Goal: Information Seeking & Learning: Learn about a topic

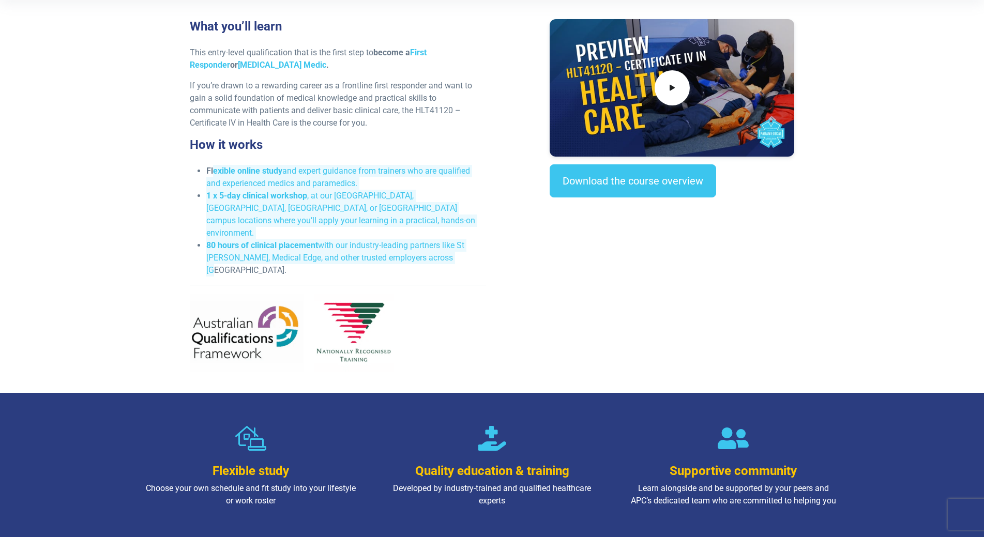
scroll to position [310, 0]
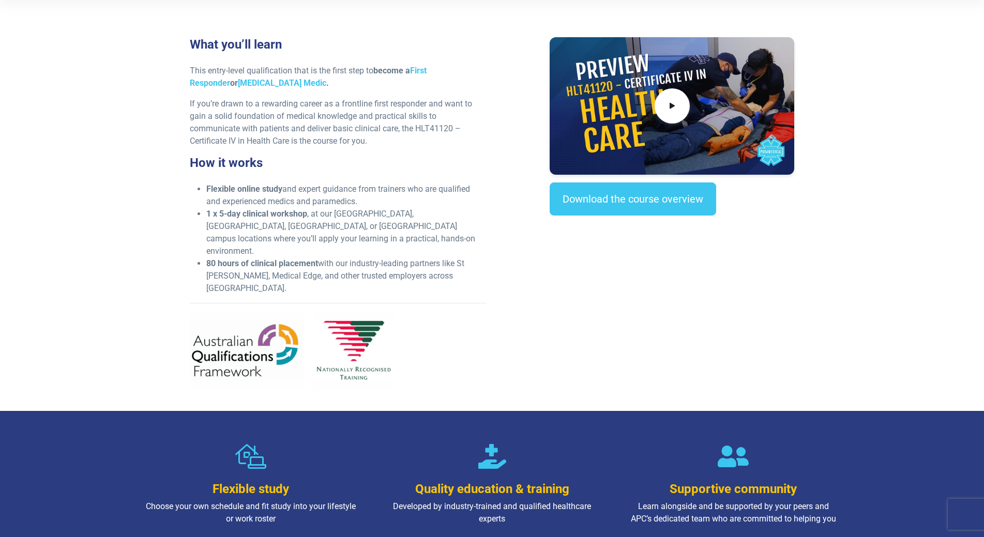
click at [449, 160] on h3 "How it works" at bounding box center [338, 163] width 296 height 15
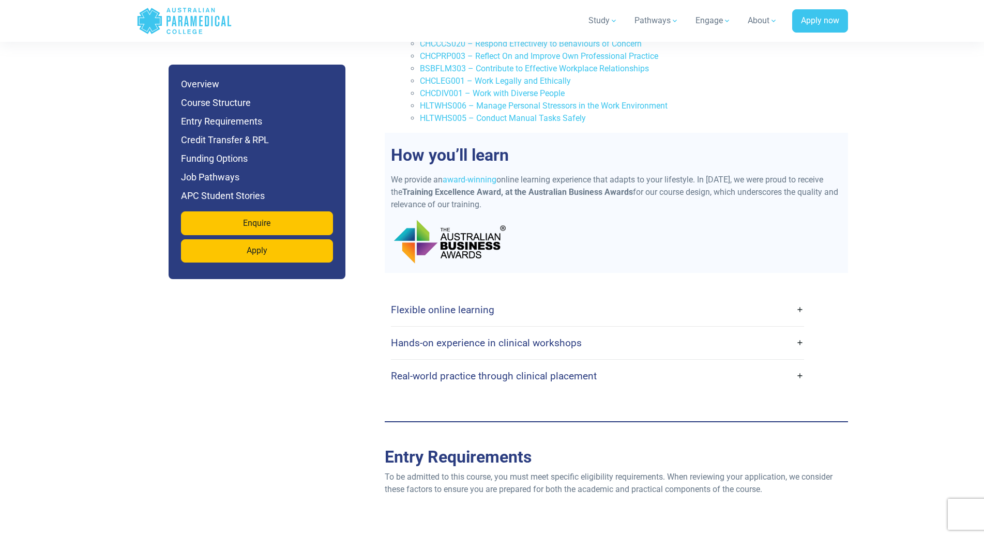
scroll to position [1809, 0]
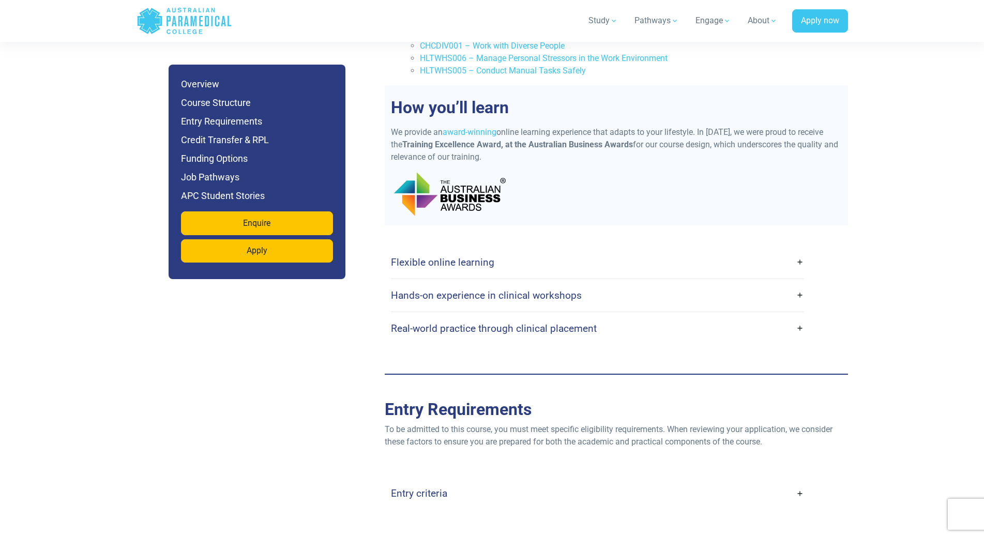
click at [469, 256] on h4 "Flexible online learning" at bounding box center [442, 262] width 103 height 12
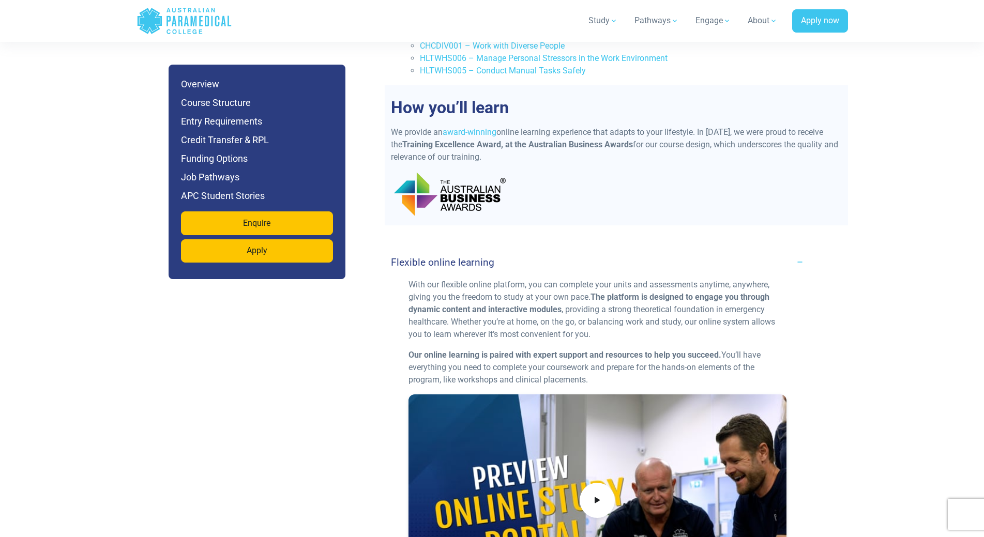
click at [469, 256] on h4 "Flexible online learning" at bounding box center [442, 262] width 103 height 12
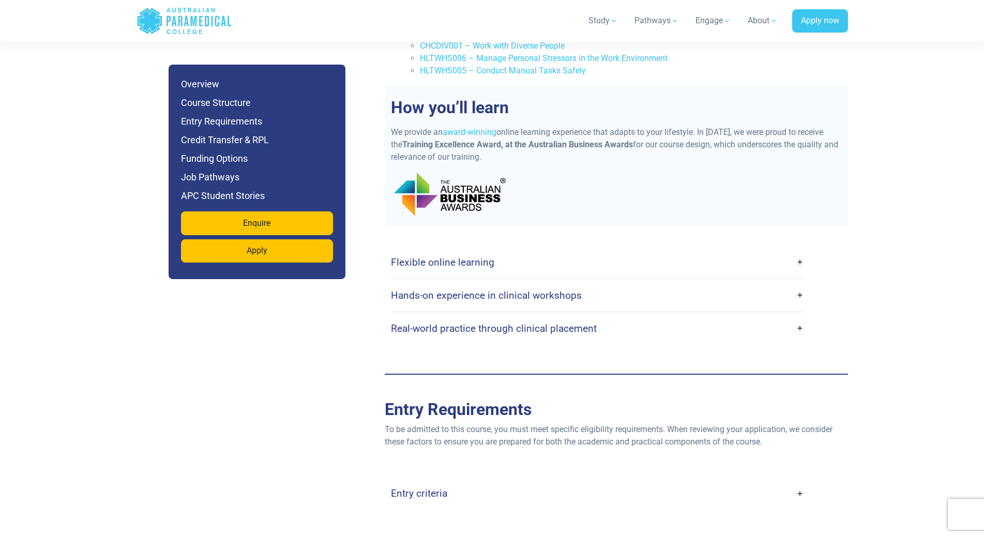
click at [481, 289] on h4 "Hands-on experience in clinical workshops" at bounding box center [486, 295] width 191 height 12
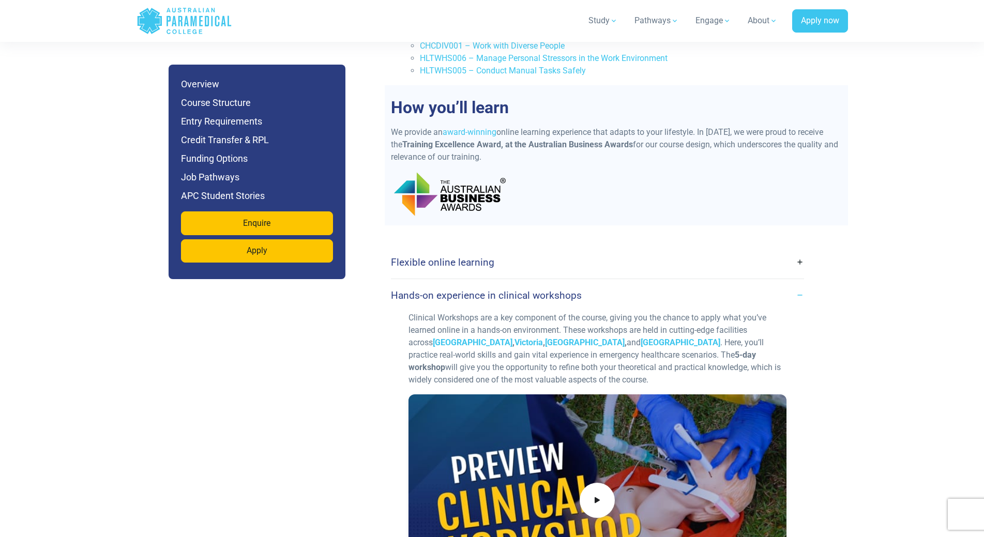
click at [481, 289] on h4 "Hands-on experience in clinical workshops" at bounding box center [486, 295] width 191 height 12
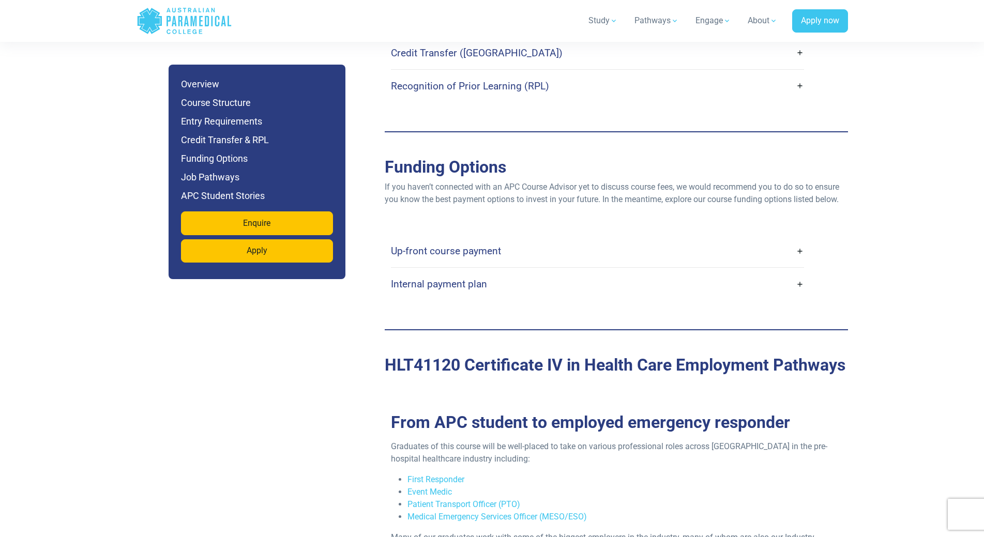
scroll to position [2430, 0]
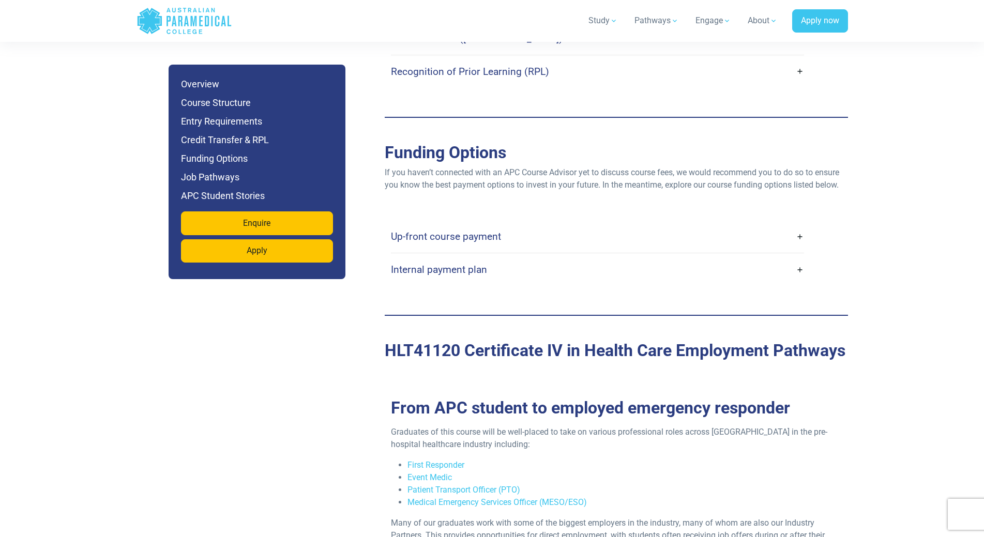
click at [526, 224] on link "Up-front course payment" at bounding box center [597, 236] width 413 height 24
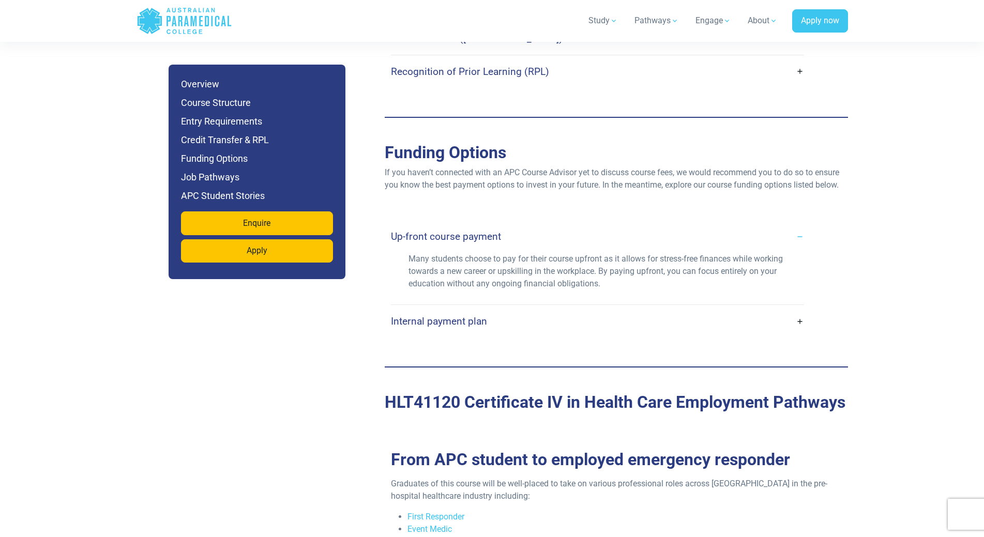
click at [526, 224] on link "Up-front course payment" at bounding box center [597, 236] width 413 height 24
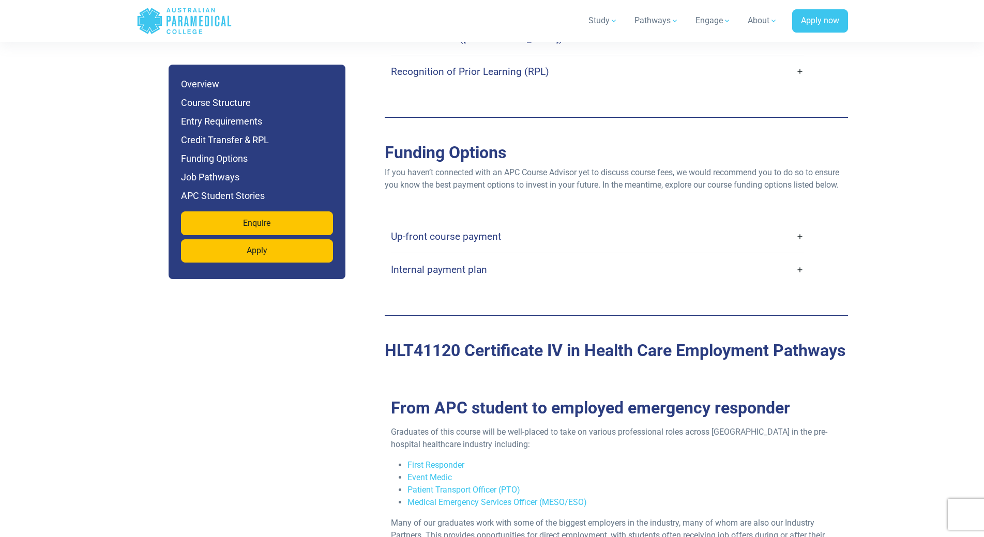
click at [511, 257] on link "Internal payment plan" at bounding box center [597, 269] width 413 height 24
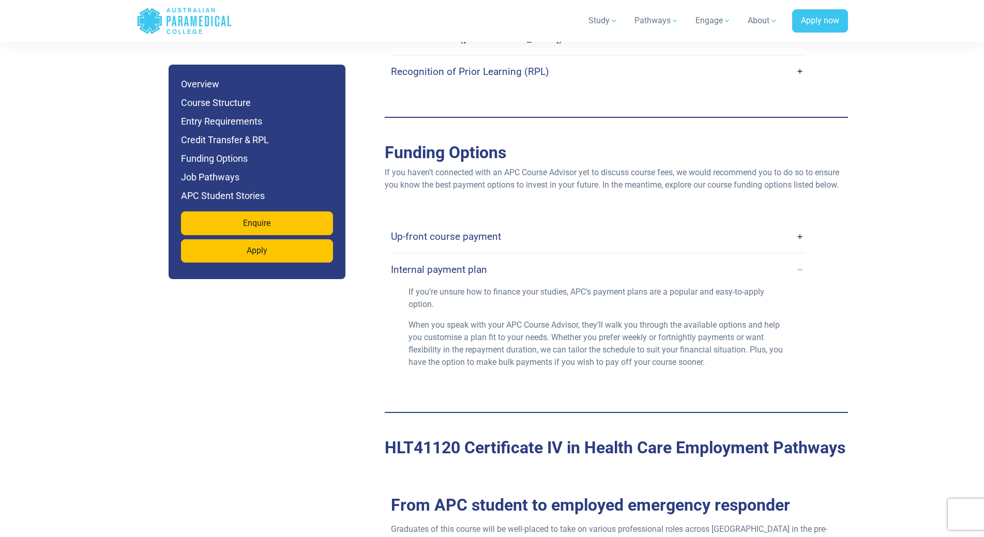
click at [511, 257] on link "Internal payment plan" at bounding box center [597, 269] width 413 height 24
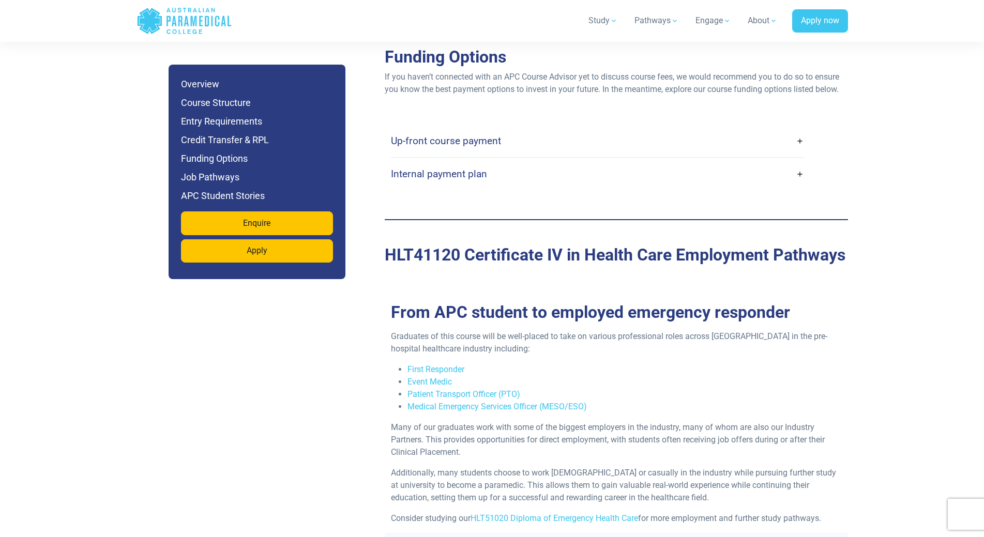
scroll to position [2533, 0]
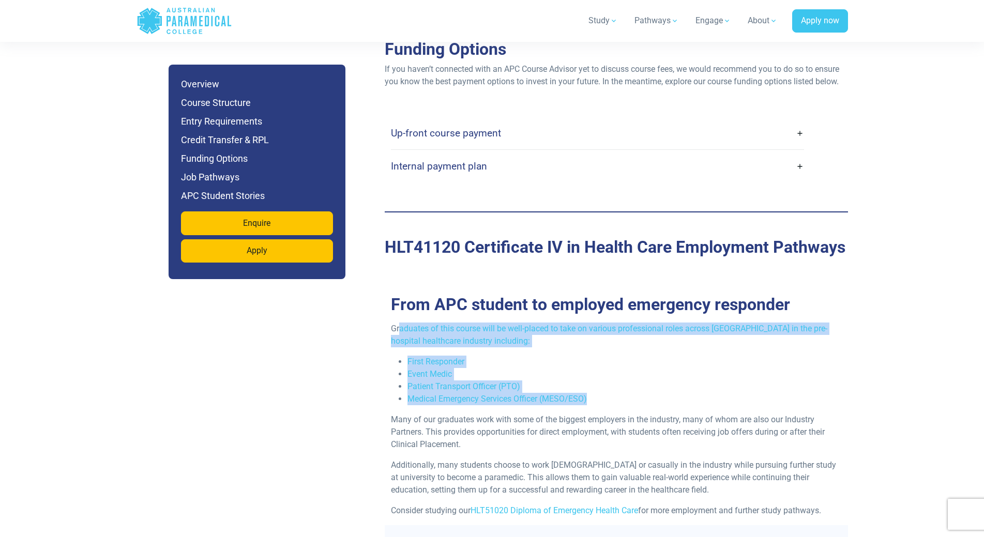
drag, startPoint x: 400, startPoint y: 291, endPoint x: 620, endPoint y: 359, distance: 230.2
click at [620, 359] on div "Graduates of this course will be well-placed to take on various professional ro…" at bounding box center [616, 424] width 463 height 203
click at [620, 393] on li "Medical Emergency Services Officer (MESO/ESO)" at bounding box center [624, 399] width 434 height 12
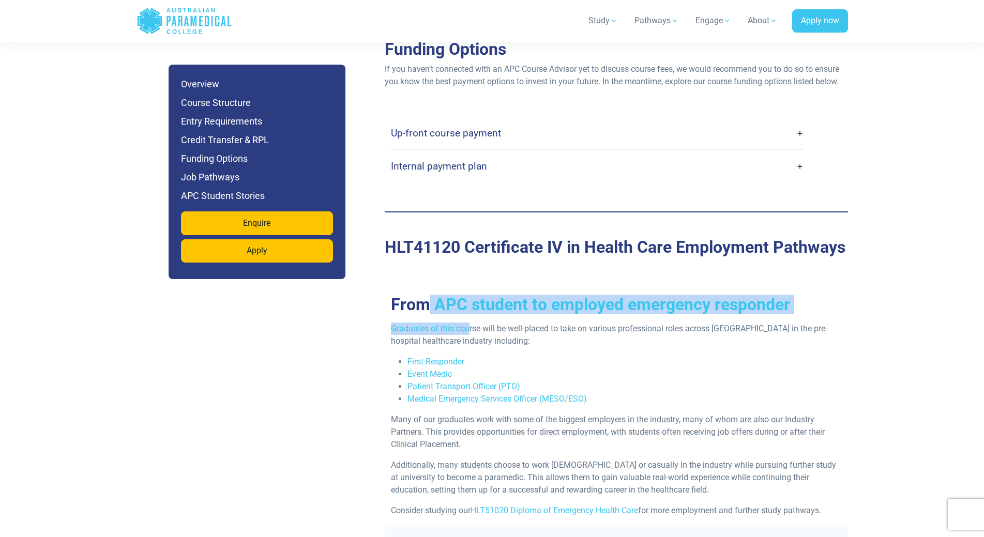
drag, startPoint x: 431, startPoint y: 269, endPoint x: 466, endPoint y: 300, distance: 47.3
click at [467, 300] on div "From APC student to employed emergency responder Graduates of this course will …" at bounding box center [616, 410] width 463 height 231
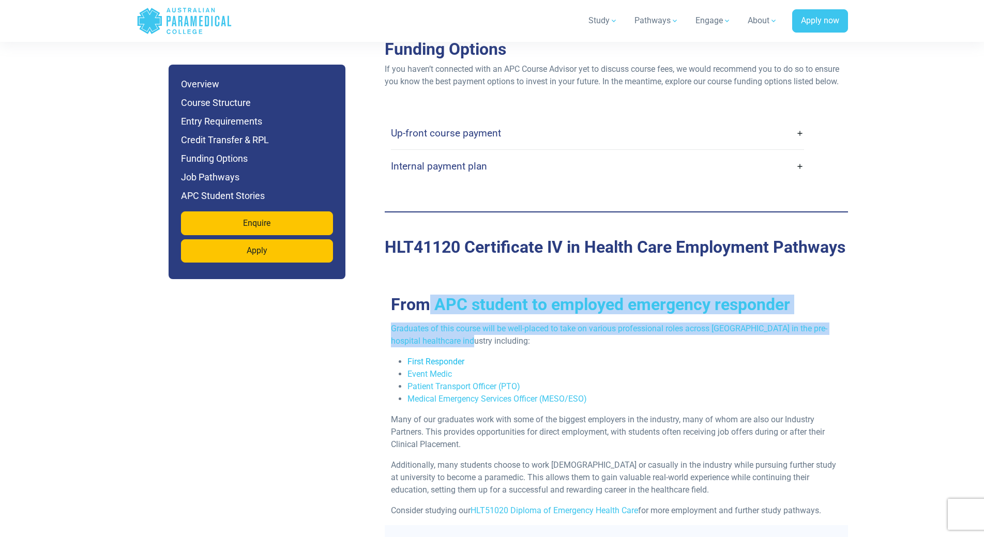
click at [447, 357] on link "First Responder" at bounding box center [435, 362] width 57 height 10
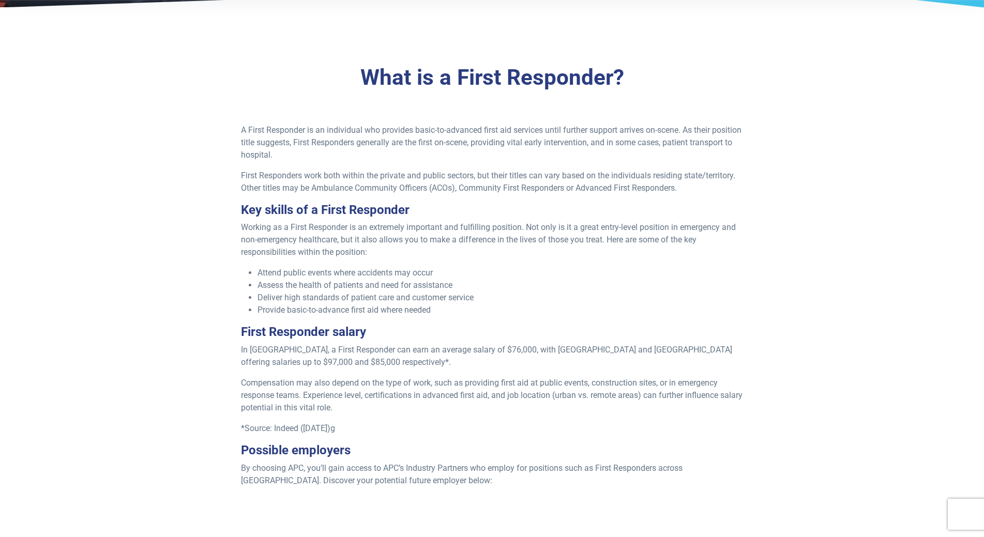
scroll to position [258, 0]
